Goal: Transaction & Acquisition: Purchase product/service

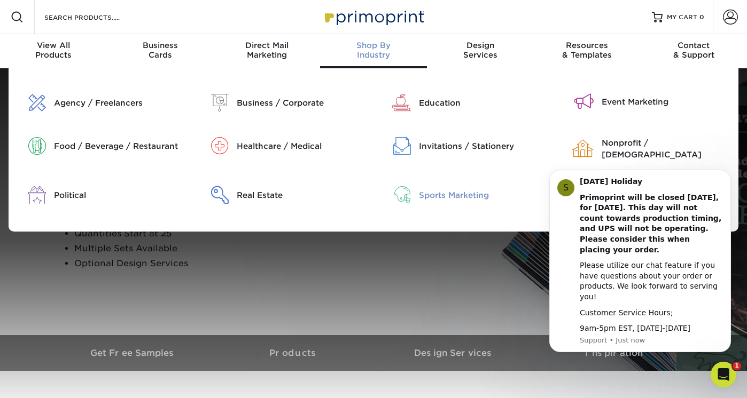
click at [434, 190] on div "Sports Marketing" at bounding box center [483, 196] width 129 height 12
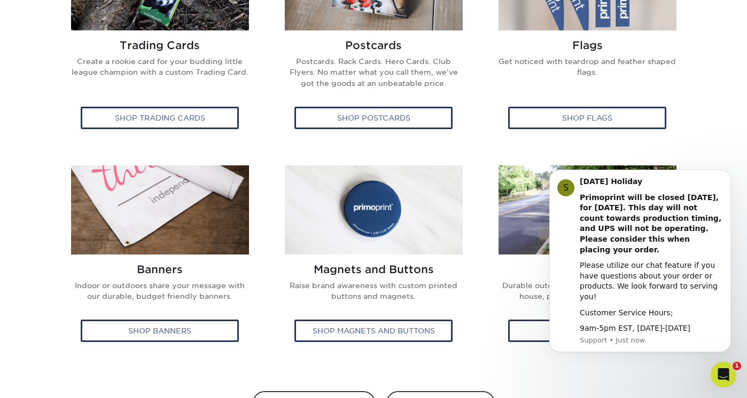
scroll to position [409, 0]
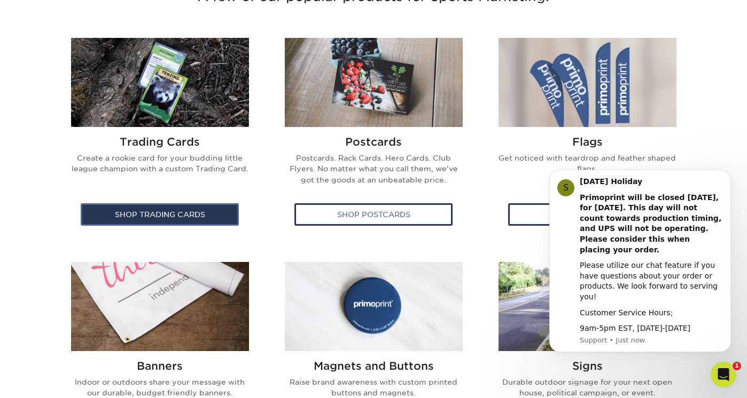
click at [202, 211] on div "Shop Trading Cards" at bounding box center [160, 214] width 158 height 22
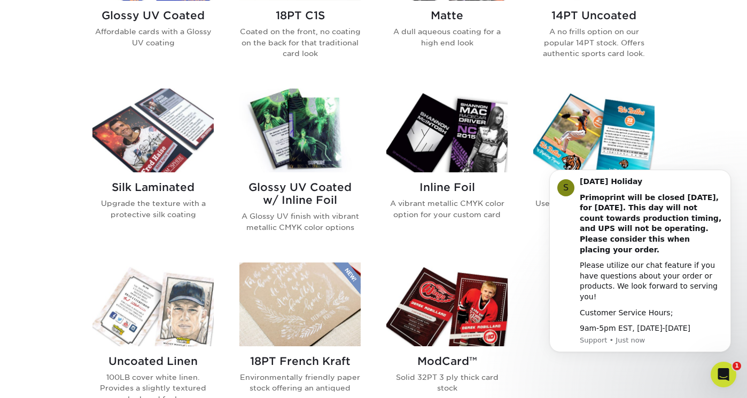
scroll to position [613, 0]
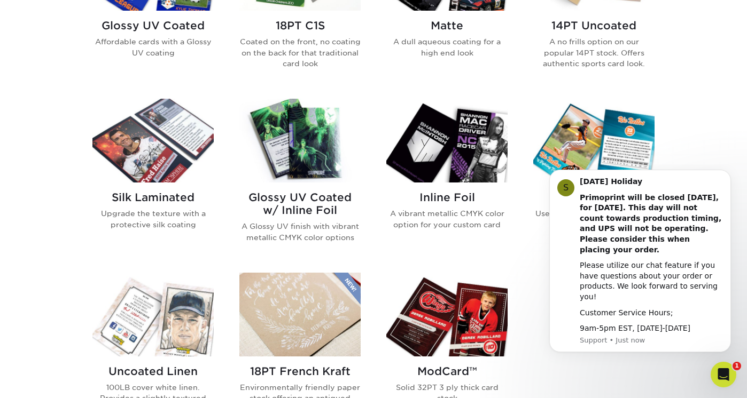
click at [470, 140] on img at bounding box center [446, 141] width 121 height 84
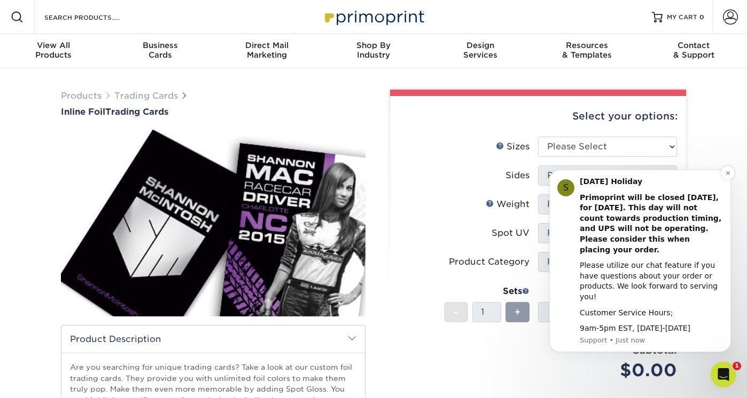
click at [646, 280] on div "Please utilize our chat feature if you have questions about your order or produ…" at bounding box center [650, 282] width 143 height 42
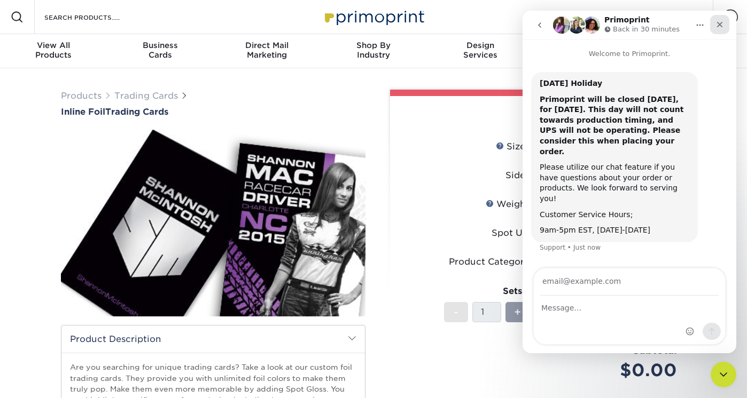
click at [719, 26] on icon "Close" at bounding box center [719, 24] width 9 height 9
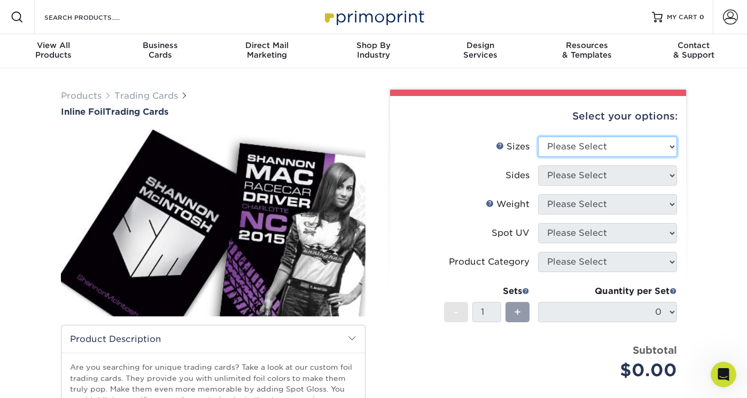
click at [643, 145] on select "Please Select 2.5" x 3.5"" at bounding box center [607, 147] width 139 height 20
select select "2.50x3.50"
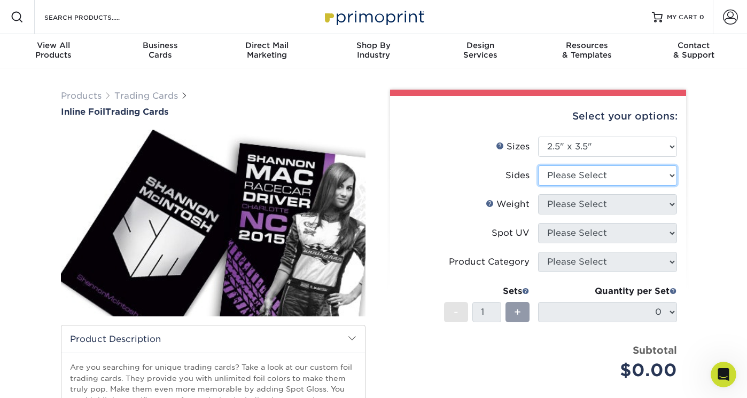
click at [633, 174] on select "Please Select Print Both Sides - Foil Back Only Print Both Sides - Foil Both Si…" at bounding box center [607, 176] width 139 height 20
select select "a75ac2f1-9911-48d6-841d-245b5ac08f27"
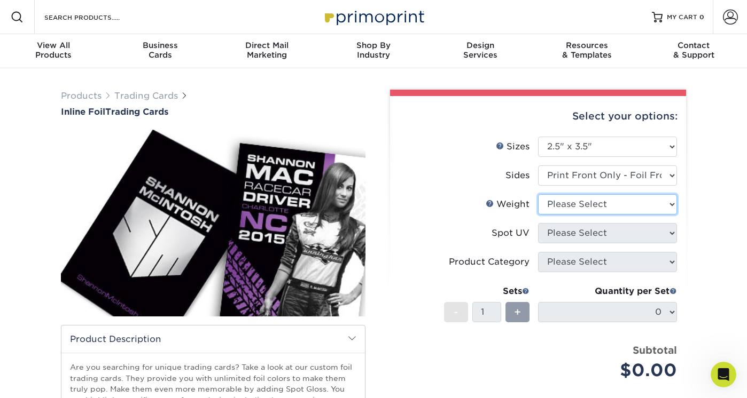
click at [608, 206] on select "Please Select 16PT" at bounding box center [607, 204] width 139 height 20
select select "16PT"
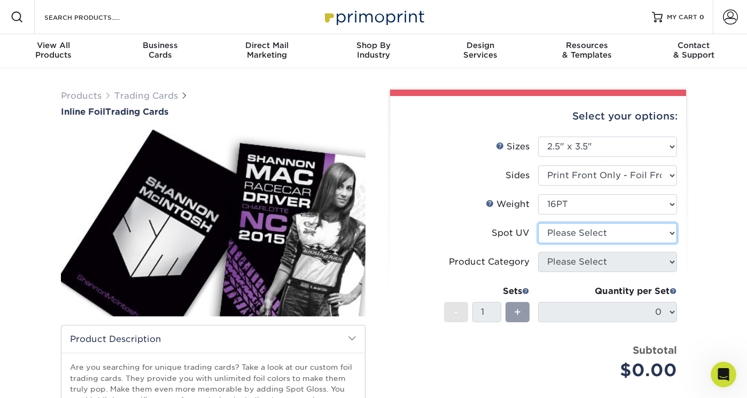
click at [606, 236] on select "Please Select No Spot UV Front Only Back Only" at bounding box center [607, 233] width 139 height 20
select select "1"
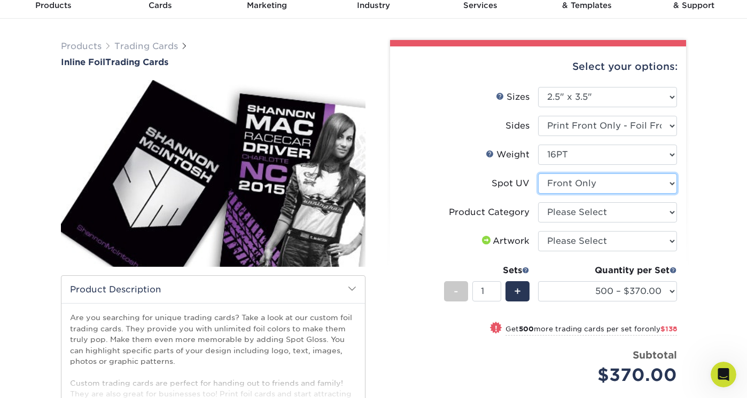
scroll to position [51, 0]
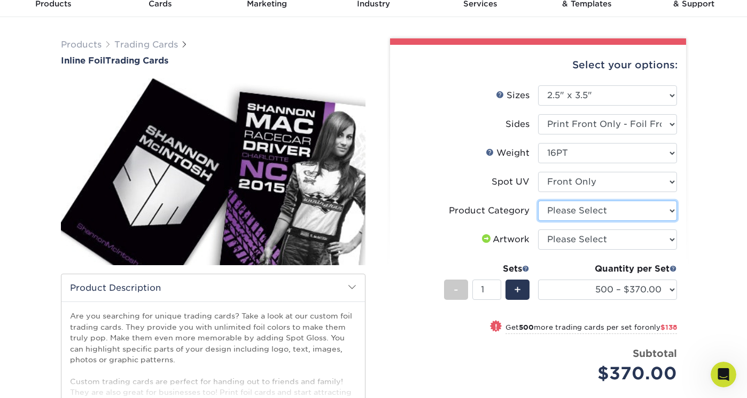
click at [596, 210] on select "Please Select Trading Cards" at bounding box center [607, 211] width 139 height 20
select select "c2f9bce9-36c2-409d-b101-c29d9d031e18"
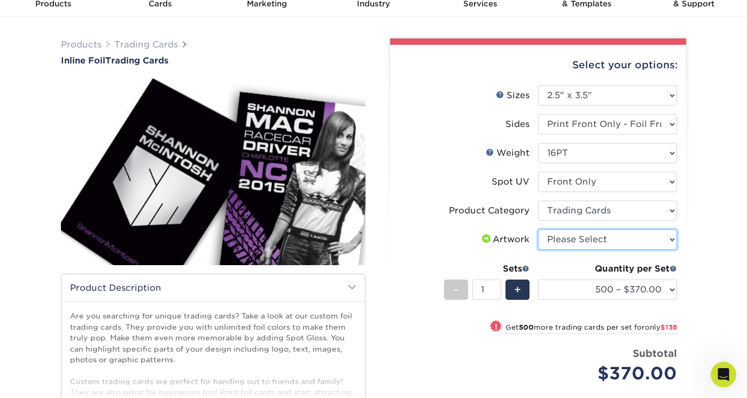
click at [595, 233] on select "Please Select I will upload files I need a design - $100" at bounding box center [607, 240] width 139 height 20
select select "design"
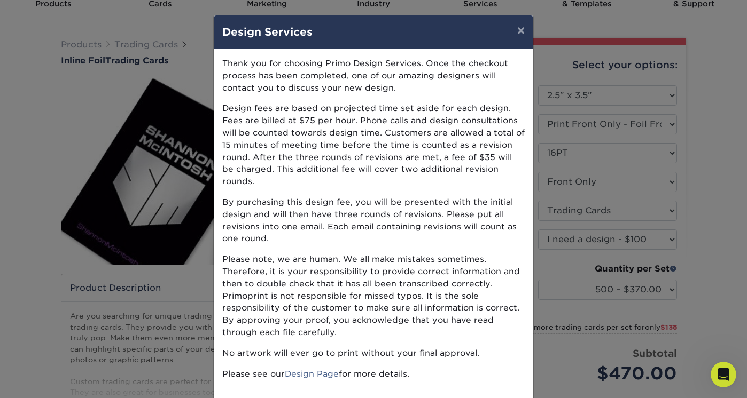
scroll to position [40, 0]
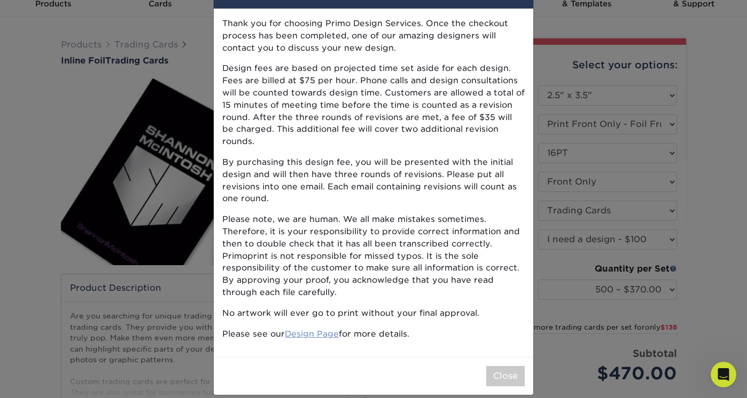
click at [308, 329] on link "Design Page" at bounding box center [312, 334] width 54 height 10
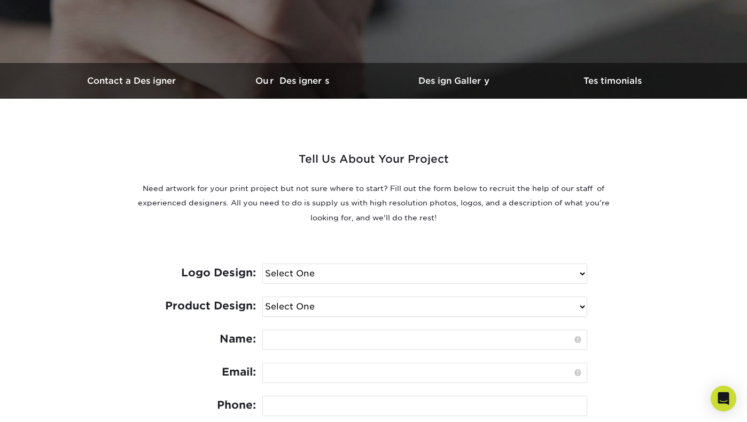
scroll to position [270, 0]
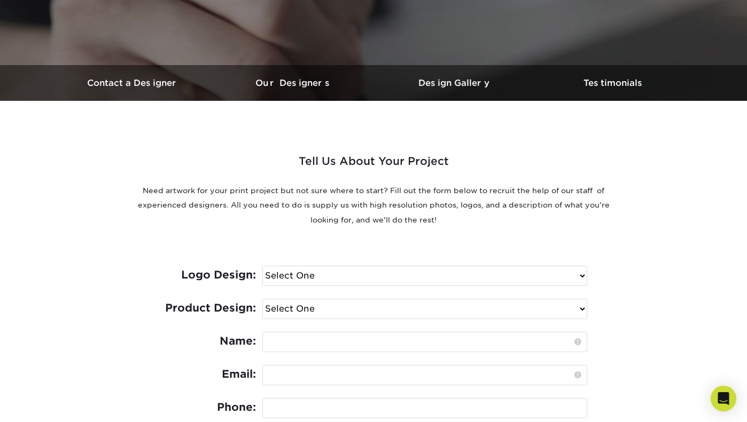
click at [453, 84] on h3 "Design Gallery" at bounding box center [453, 83] width 160 height 10
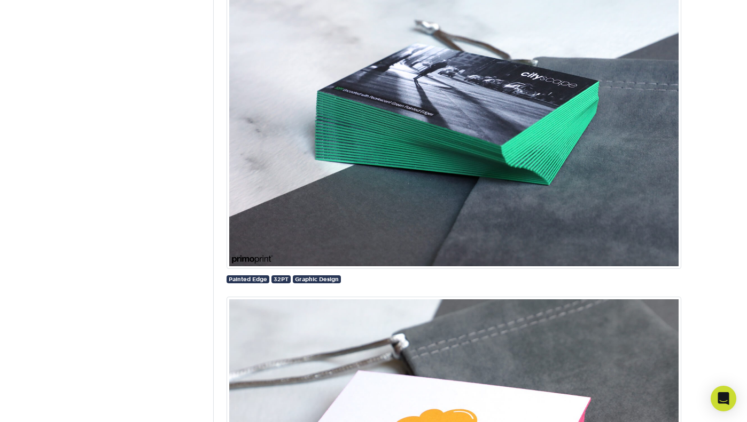
scroll to position [12727, 0]
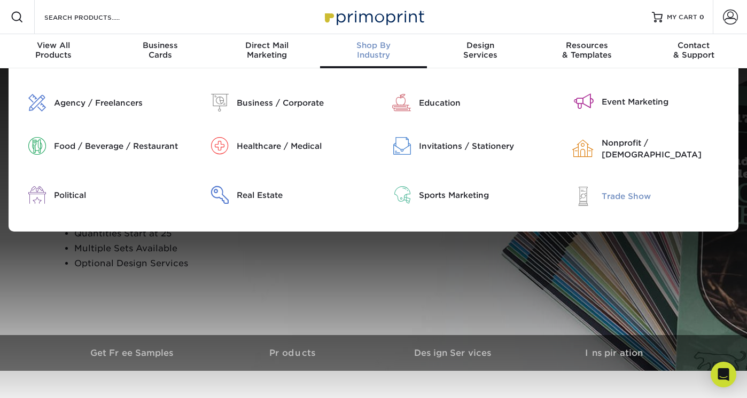
click at [626, 191] on div "Trade Show" at bounding box center [665, 197] width 129 height 12
